Goal: Information Seeking & Learning: Learn about a topic

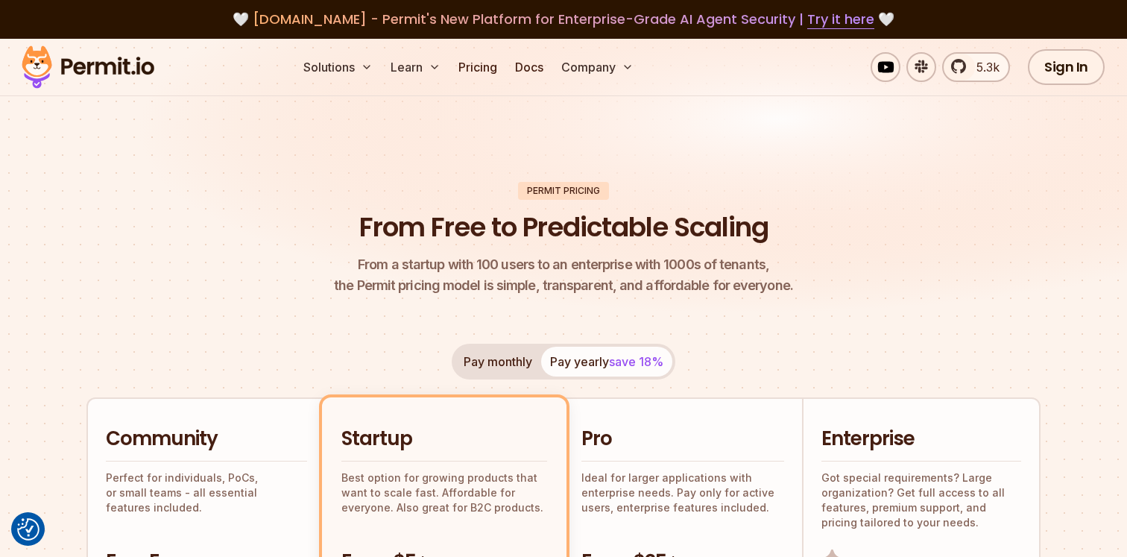
click at [475, 74] on link "Pricing" at bounding box center [478, 67] width 51 height 30
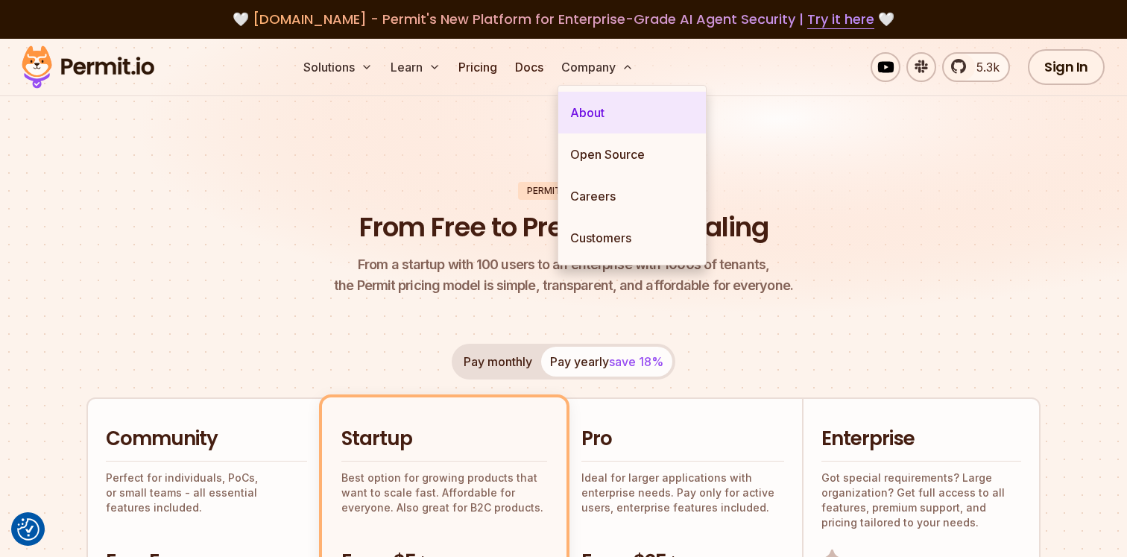
click at [583, 120] on link "About" at bounding box center [633, 113] width 148 height 42
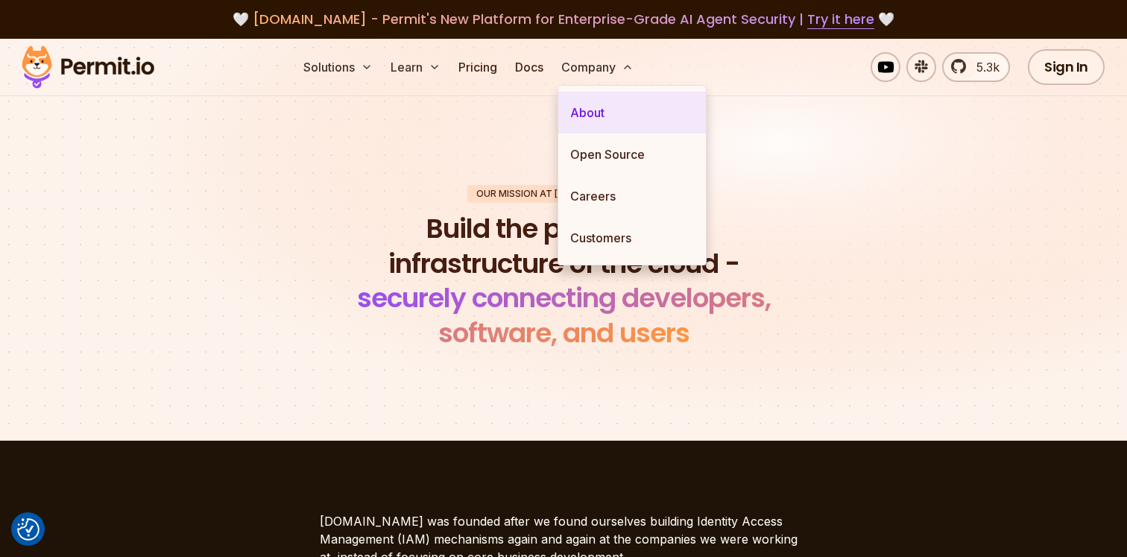
click at [599, 115] on link "About" at bounding box center [633, 113] width 148 height 42
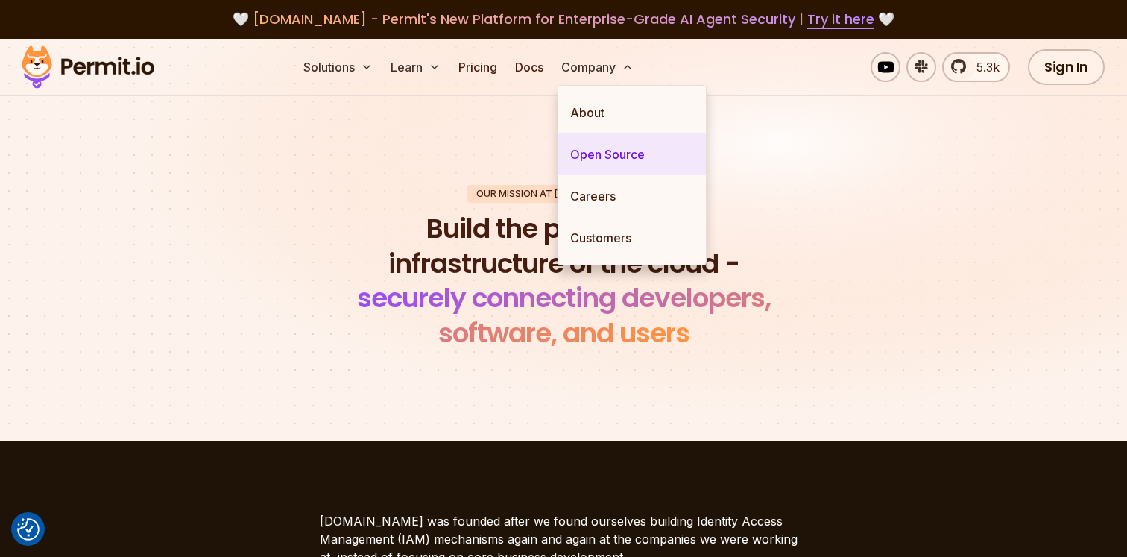
click at [596, 152] on link "Open Source" at bounding box center [633, 154] width 148 height 42
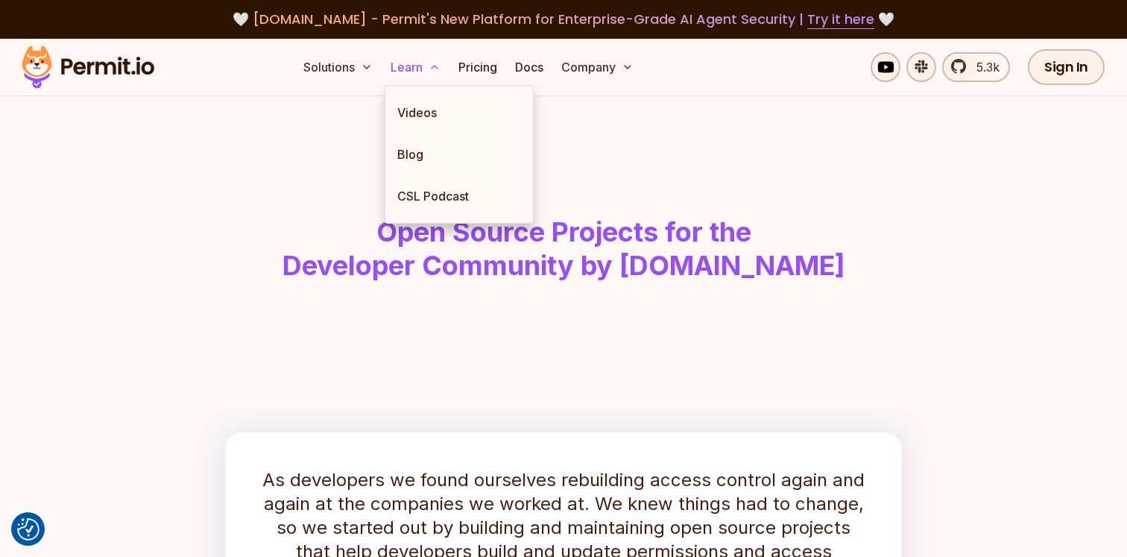
click at [417, 69] on button "Learn" at bounding box center [416, 67] width 62 height 30
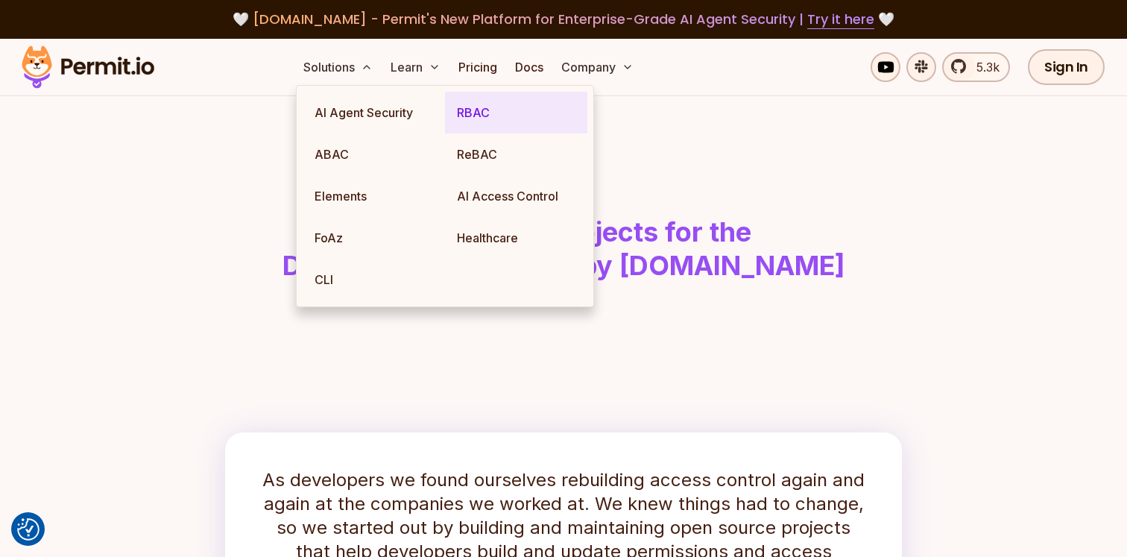
click at [485, 120] on link "RBAC" at bounding box center [516, 113] width 142 height 42
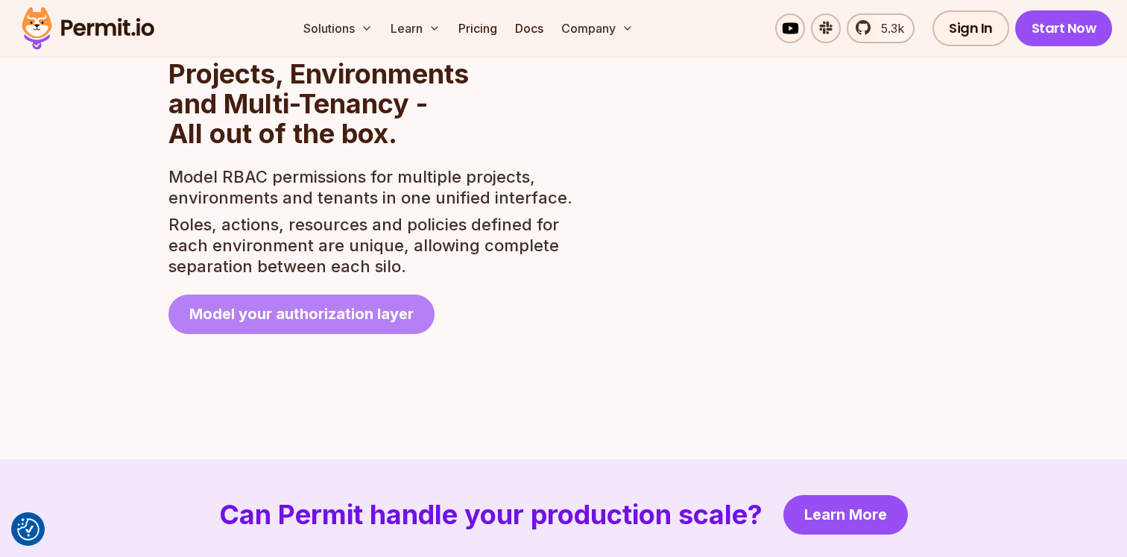
scroll to position [2723, 0]
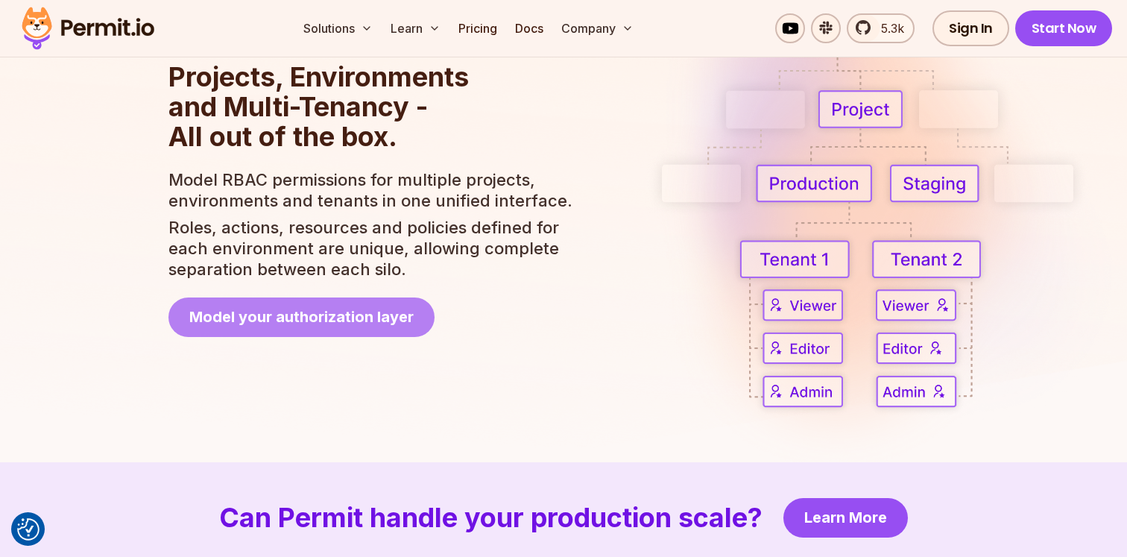
click at [339, 320] on span "Model your authorization layer" at bounding box center [301, 316] width 224 height 21
